Goal: Download file/media

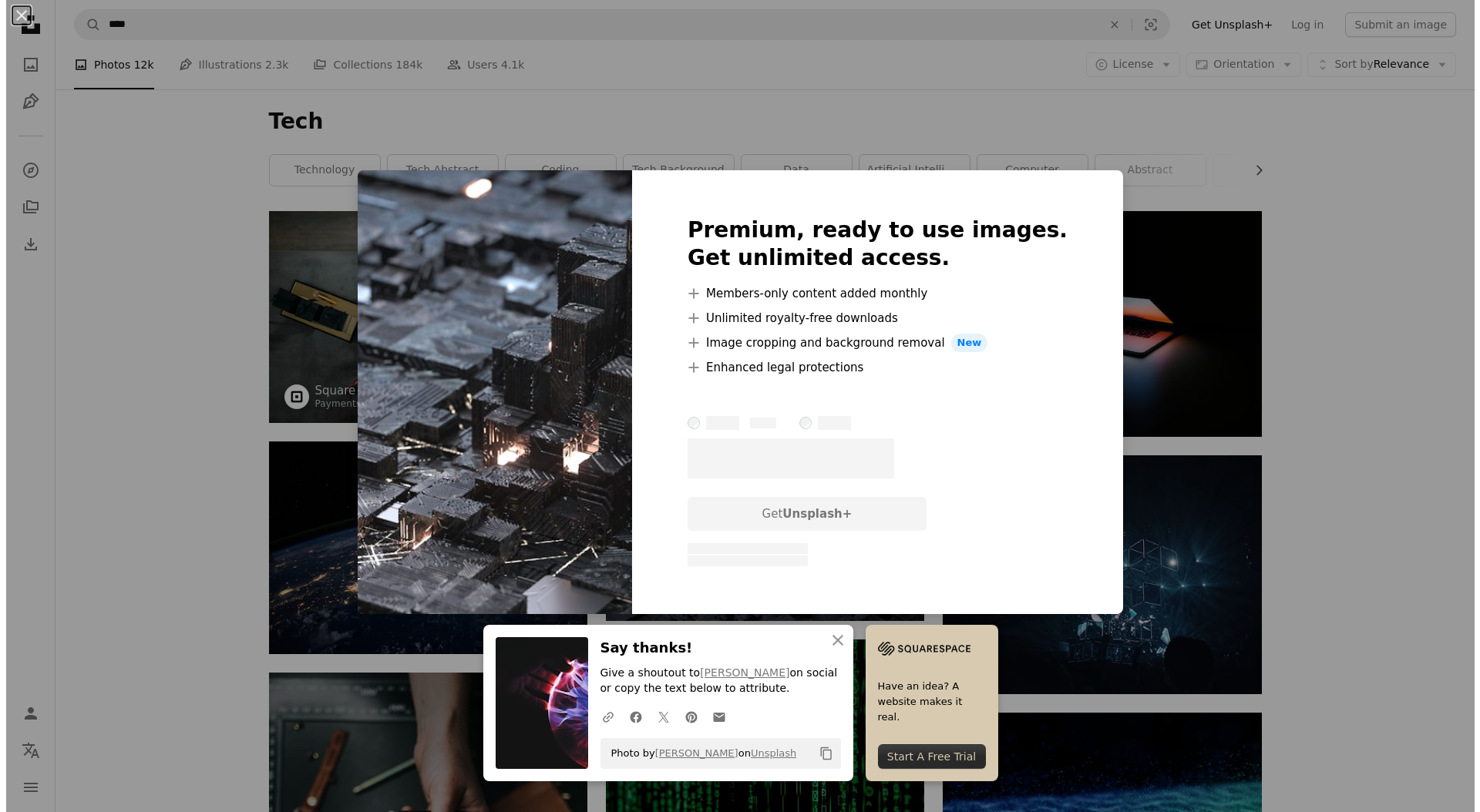
scroll to position [3802, 0]
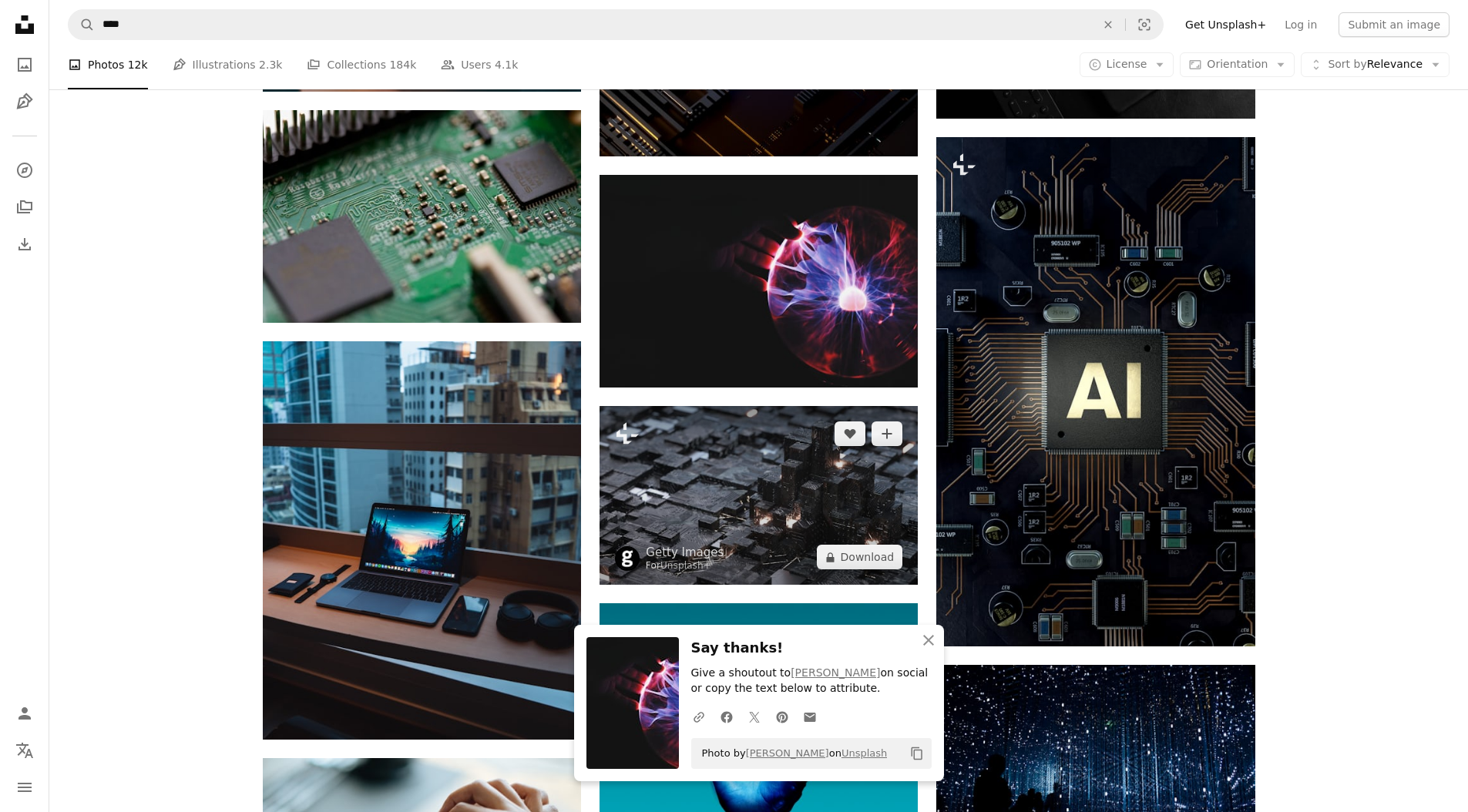
click at [754, 557] on img at bounding box center [759, 495] width 318 height 179
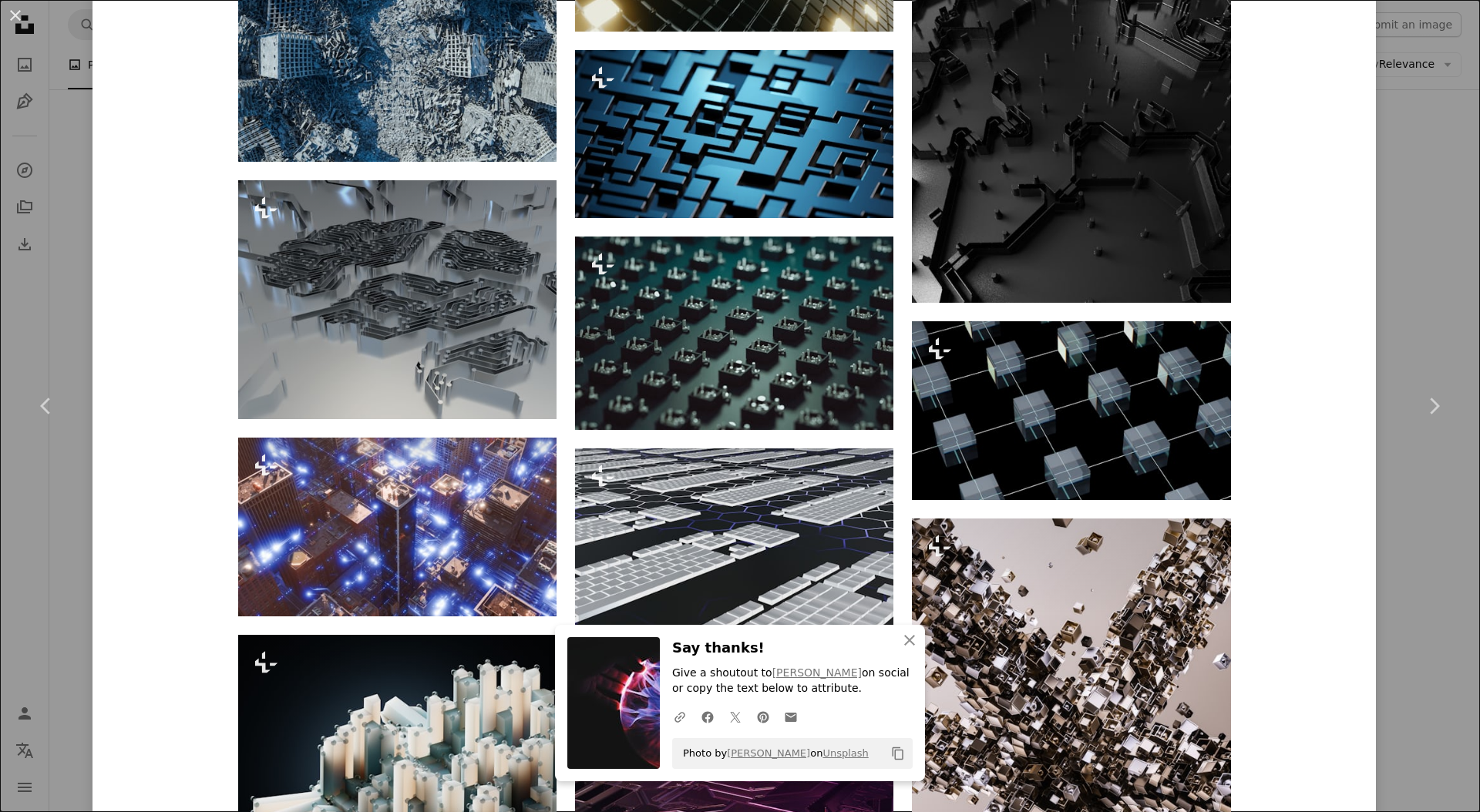
scroll to position [2710, 0]
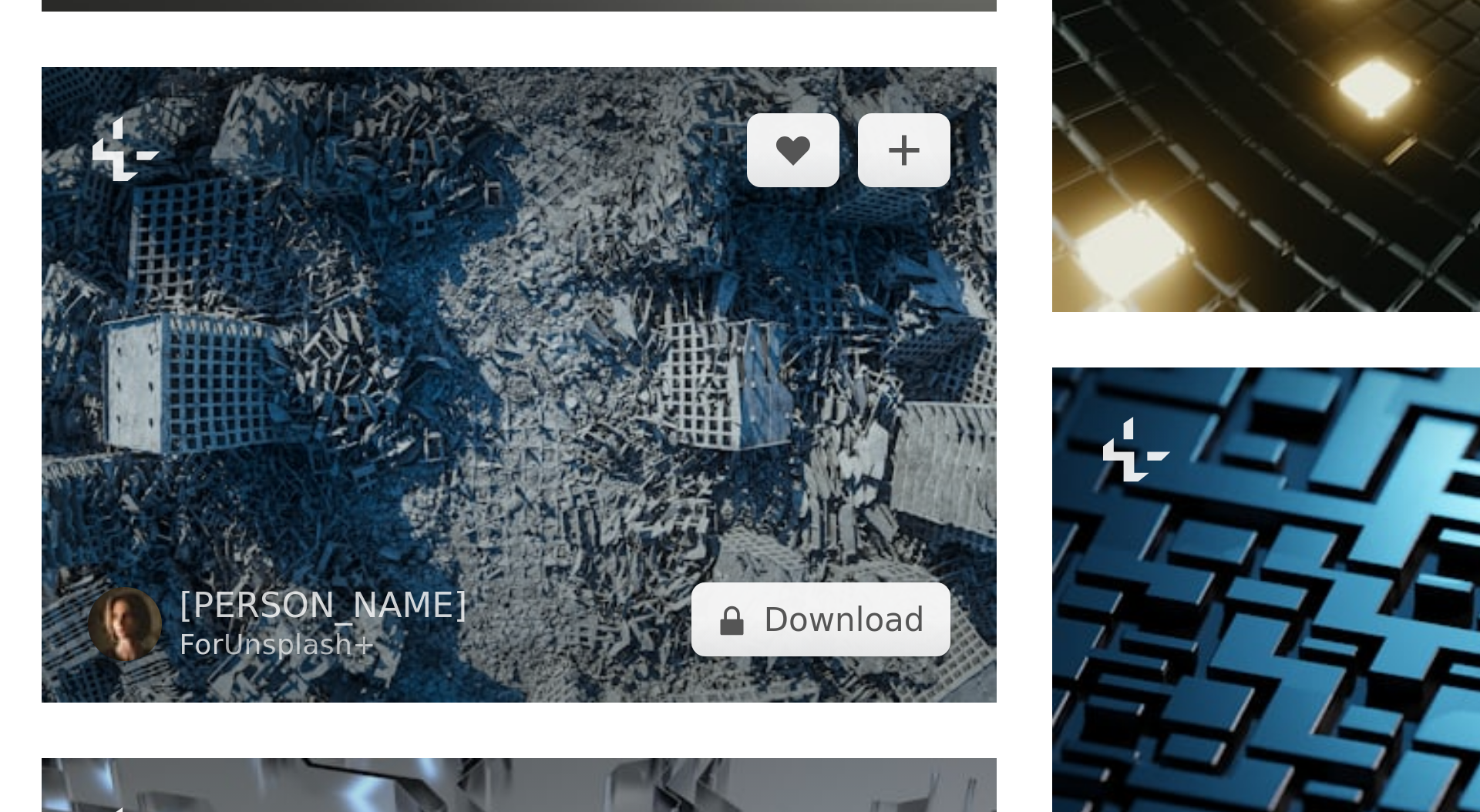
click at [336, 374] on img at bounding box center [398, 378] width 318 height 212
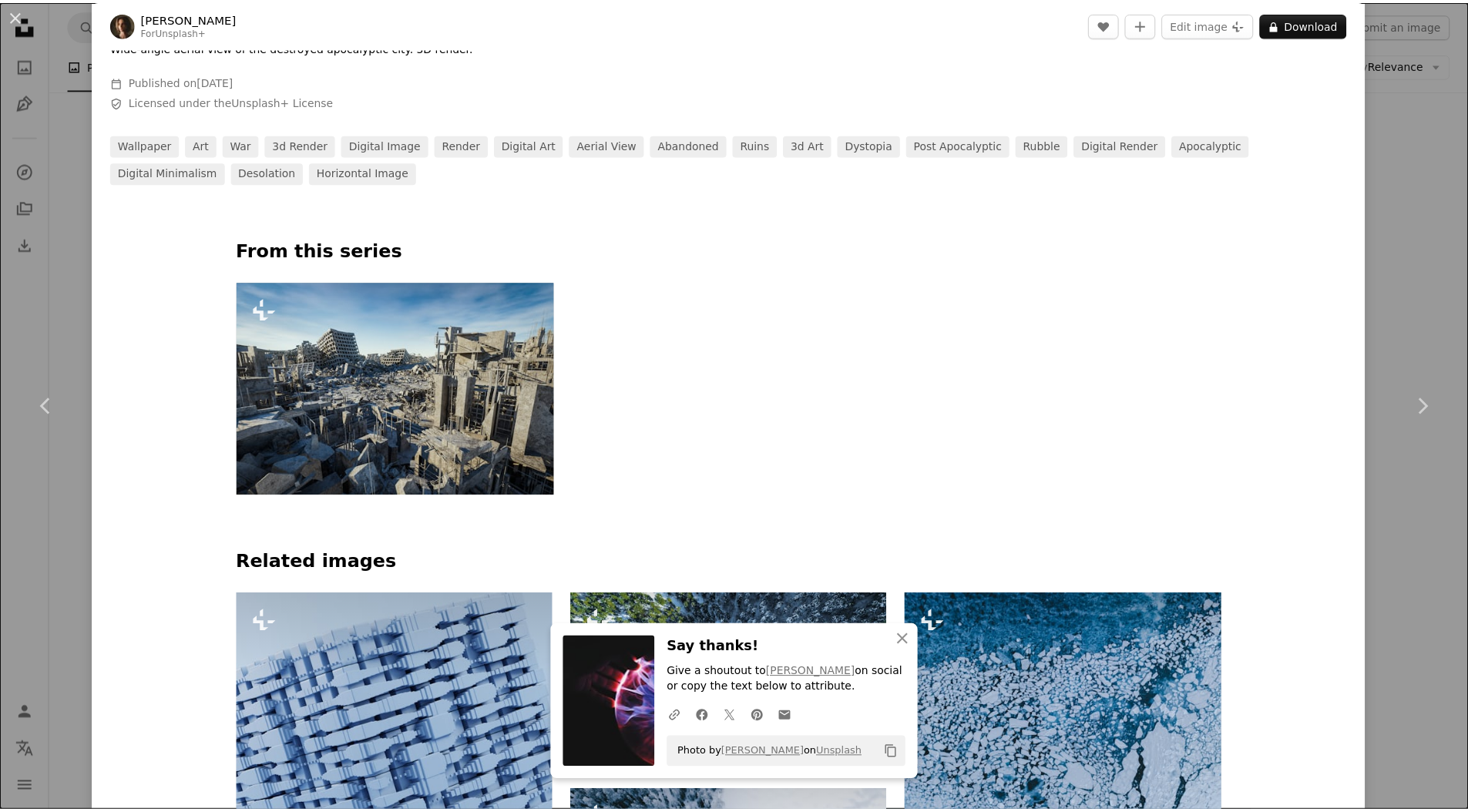
scroll to position [781, 0]
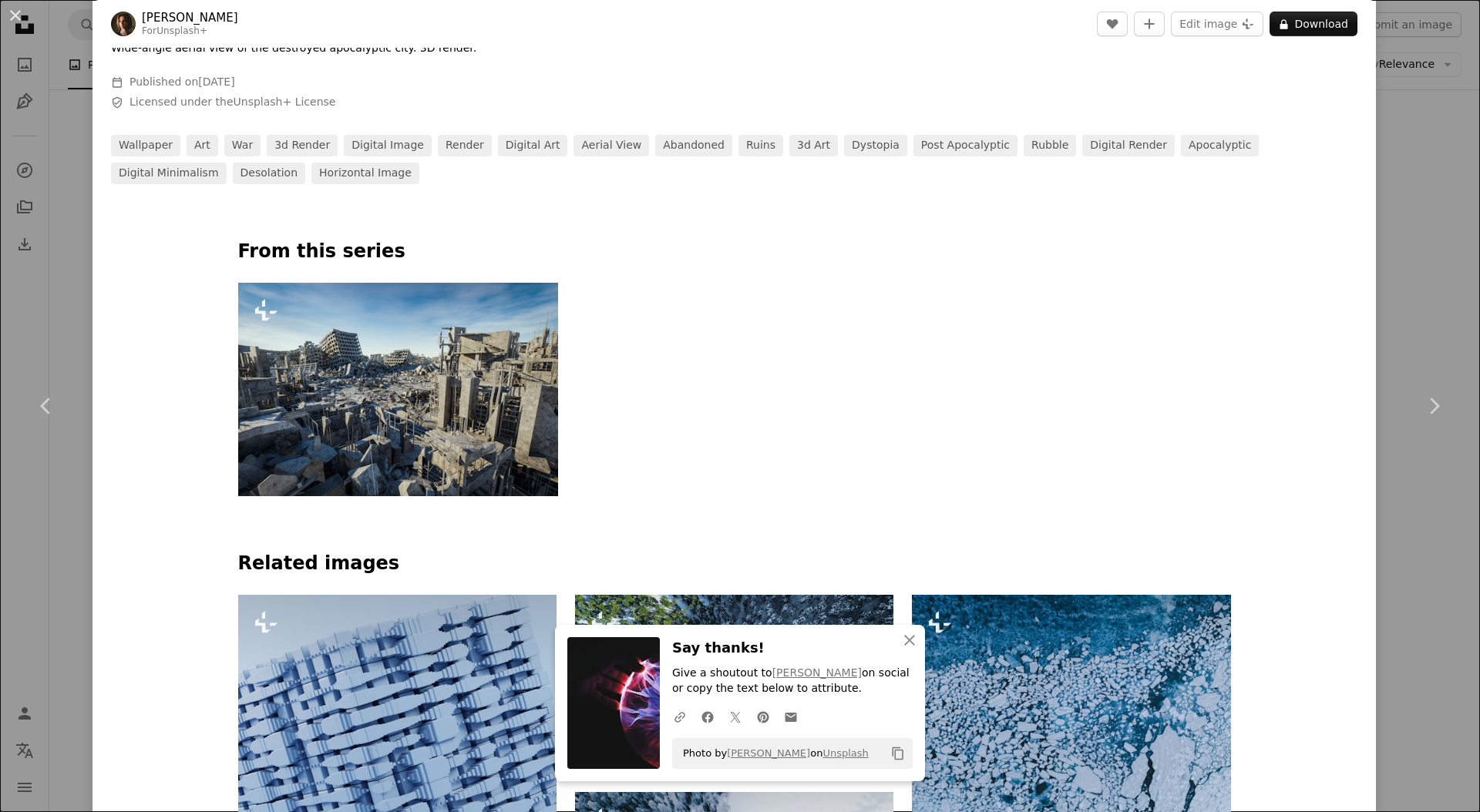
click at [1440, 320] on div "An X shape Chevron left Chevron right An X shape Close Say thanks! Give a shout…" at bounding box center [740, 406] width 1480 height 812
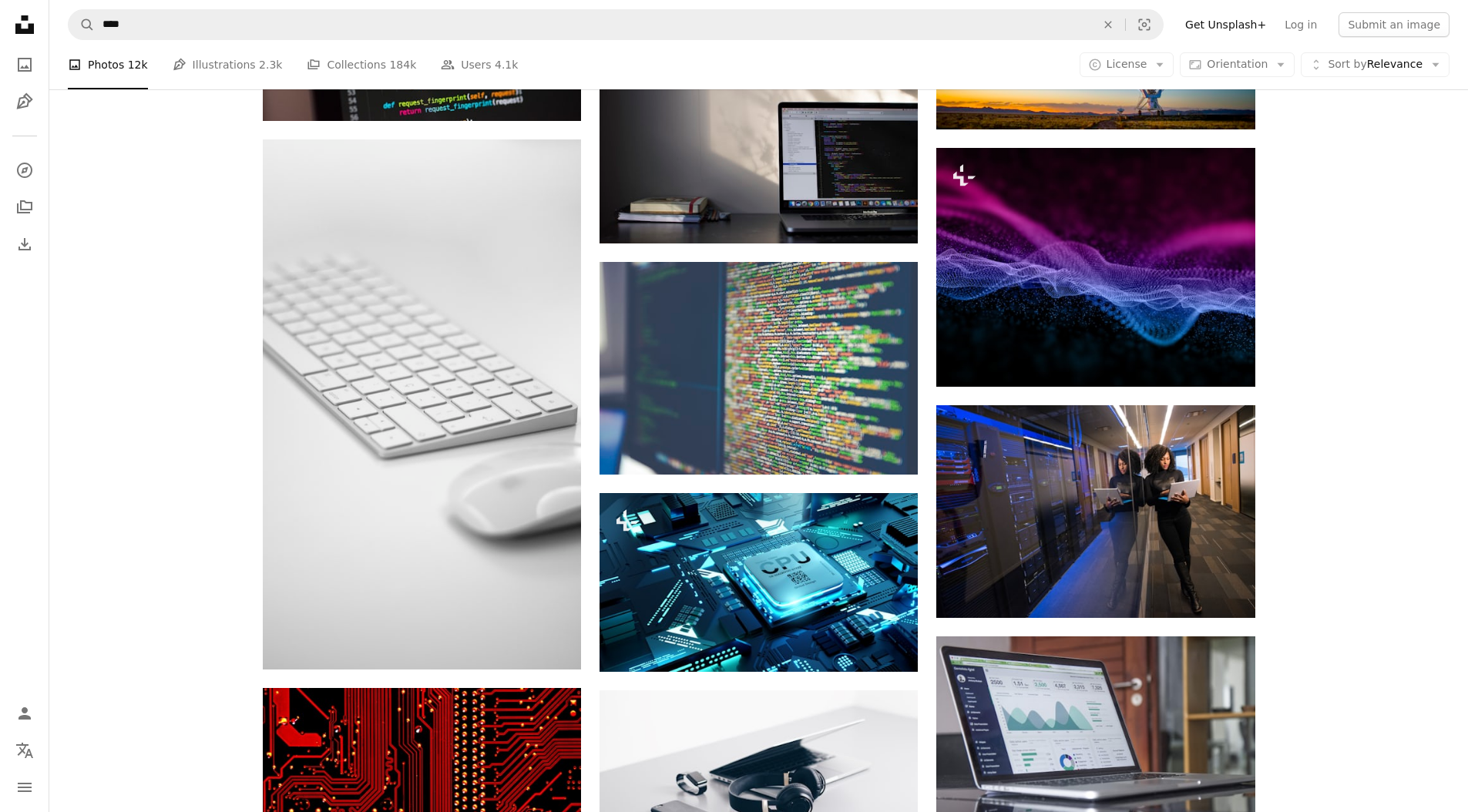
scroll to position [5984, 0]
